Goal: Use online tool/utility: Utilize a website feature to perform a specific function

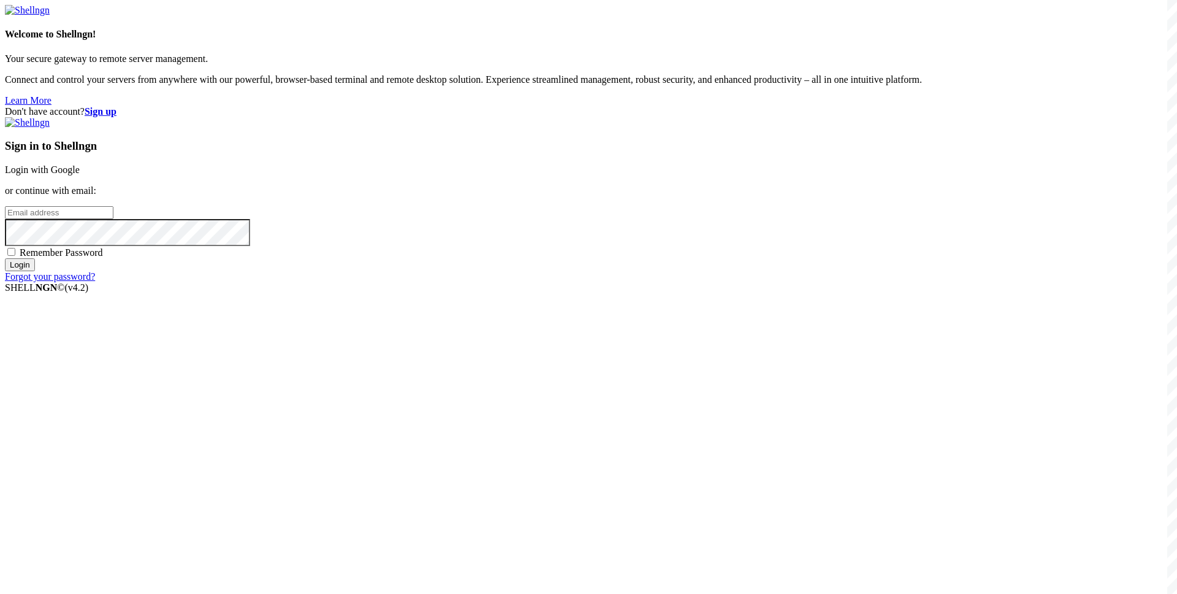
click at [113, 219] on input "email" at bounding box center [59, 212] width 109 height 13
paste input "[EMAIL_ADDRESS][DOMAIN_NAME]"
type input "[EMAIL_ADDRESS][DOMAIN_NAME]"
click at [103, 258] on span "Remember Password" at bounding box center [61, 252] width 83 height 10
click at [15, 256] on input "Remember Password" at bounding box center [11, 252] width 8 height 8
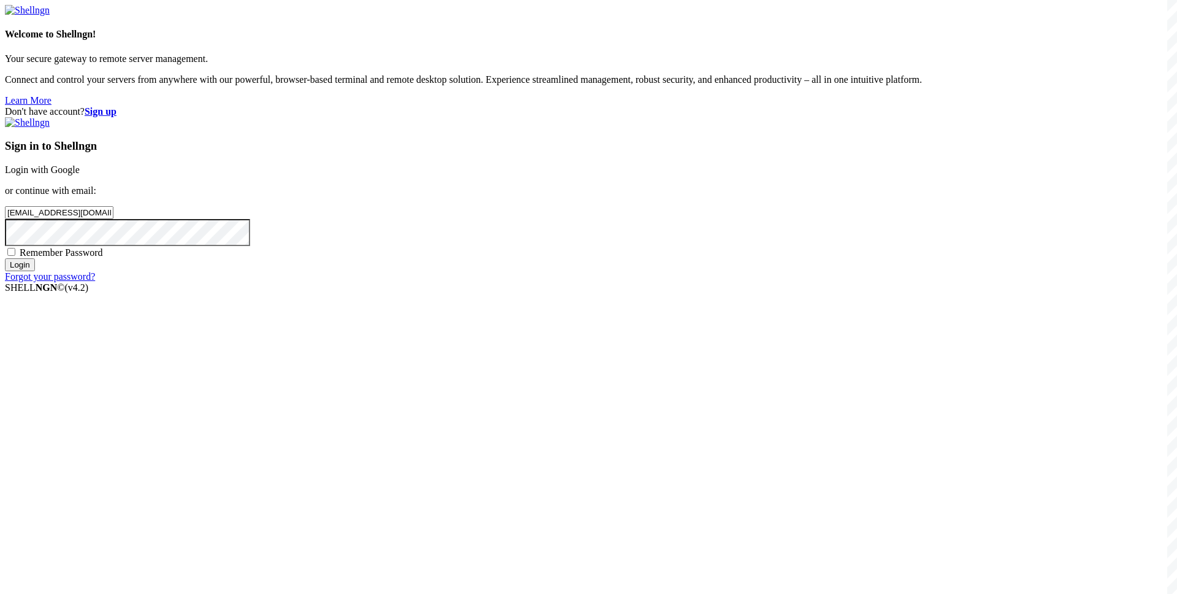
checkbox input "true"
click at [35, 271] on input "Login" at bounding box center [20, 264] width 30 height 13
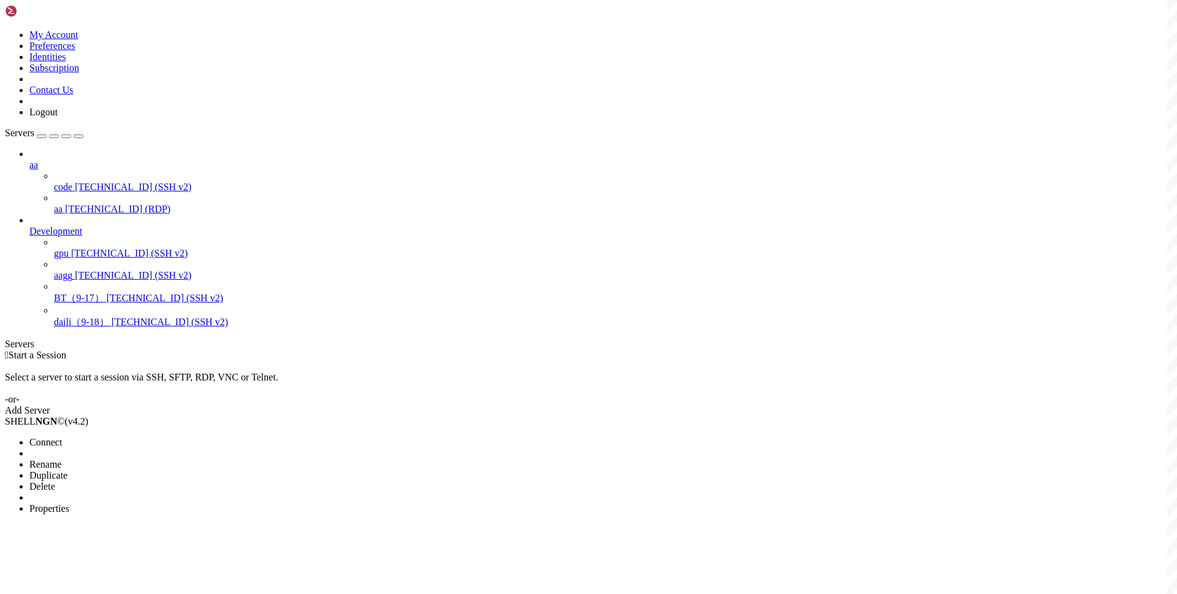
click at [62, 437] on span "Connect" at bounding box center [45, 442] width 33 height 10
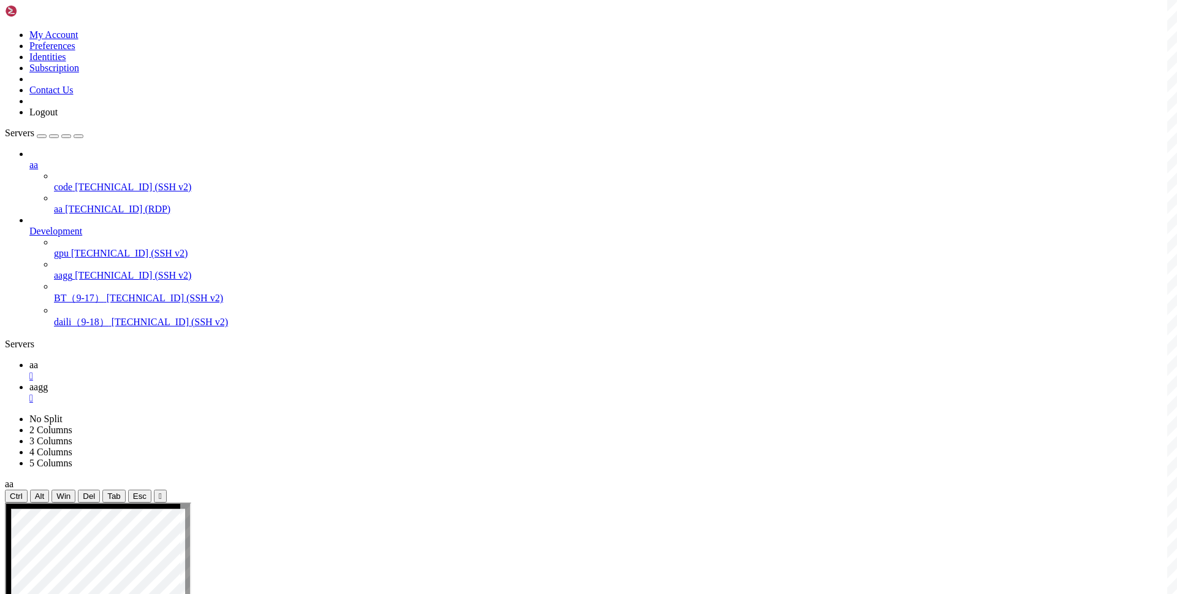
click at [172, 359] on link "aa " at bounding box center [600, 370] width 1143 height 22
click at [48, 381] on span "aagg" at bounding box center [38, 386] width 18 height 10
click at [38, 359] on span "aa" at bounding box center [33, 364] width 9 height 10
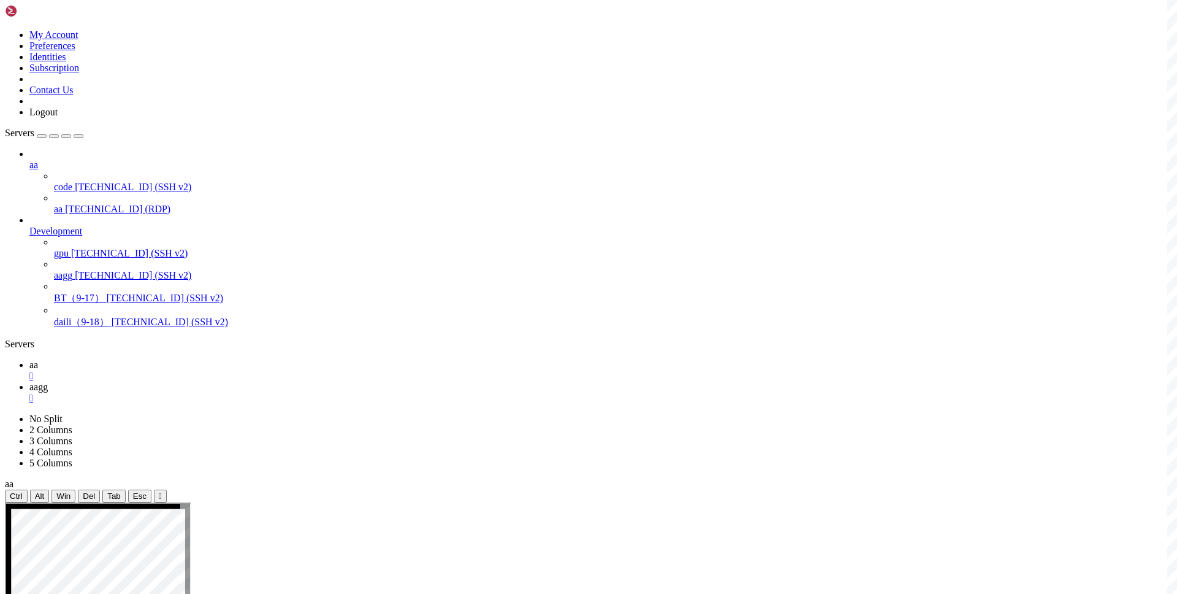
click at [29, 381] on icon at bounding box center [29, 386] width 0 height 10
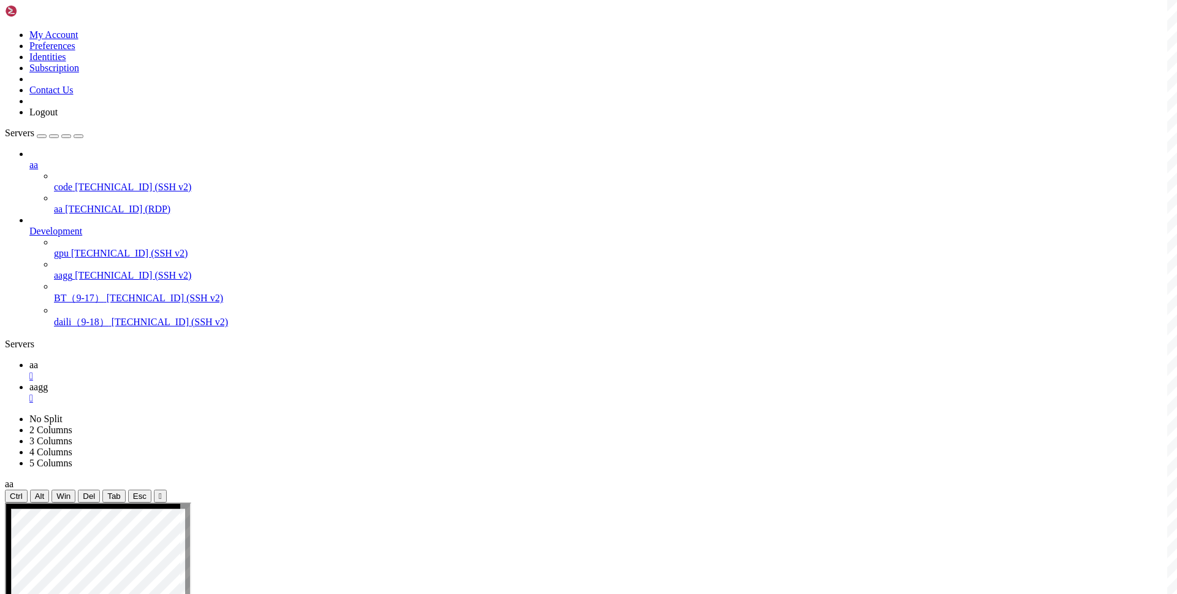
click at [163, 359] on link "aa " at bounding box center [600, 370] width 1143 height 22
click at [29, 381] on icon at bounding box center [29, 386] width 0 height 10
